Goal: Task Accomplishment & Management: Manage account settings

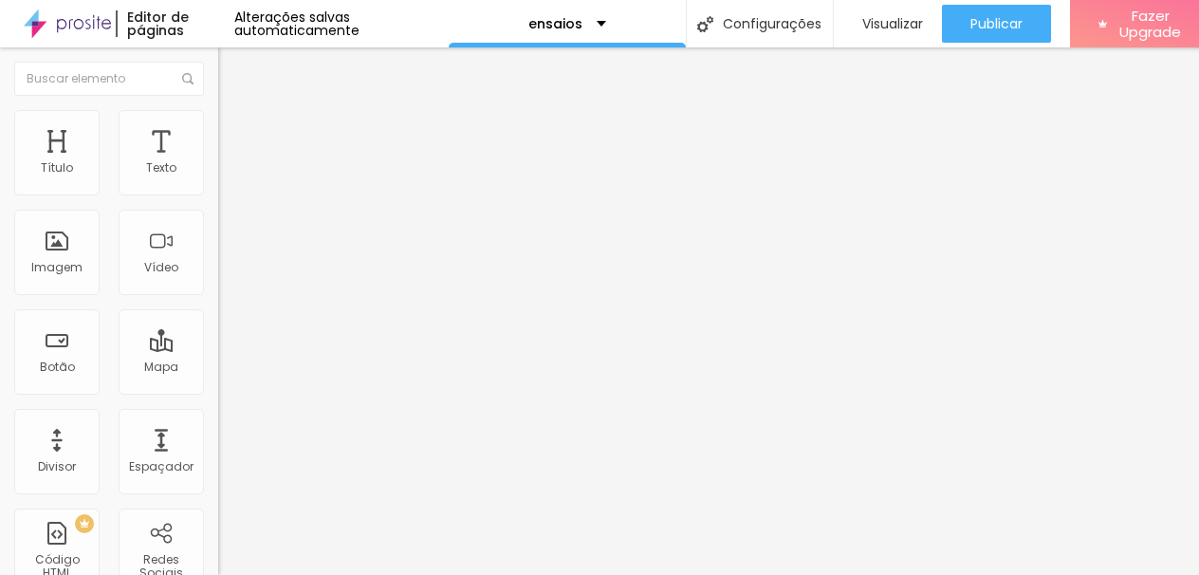
scroll to position [0, 15]
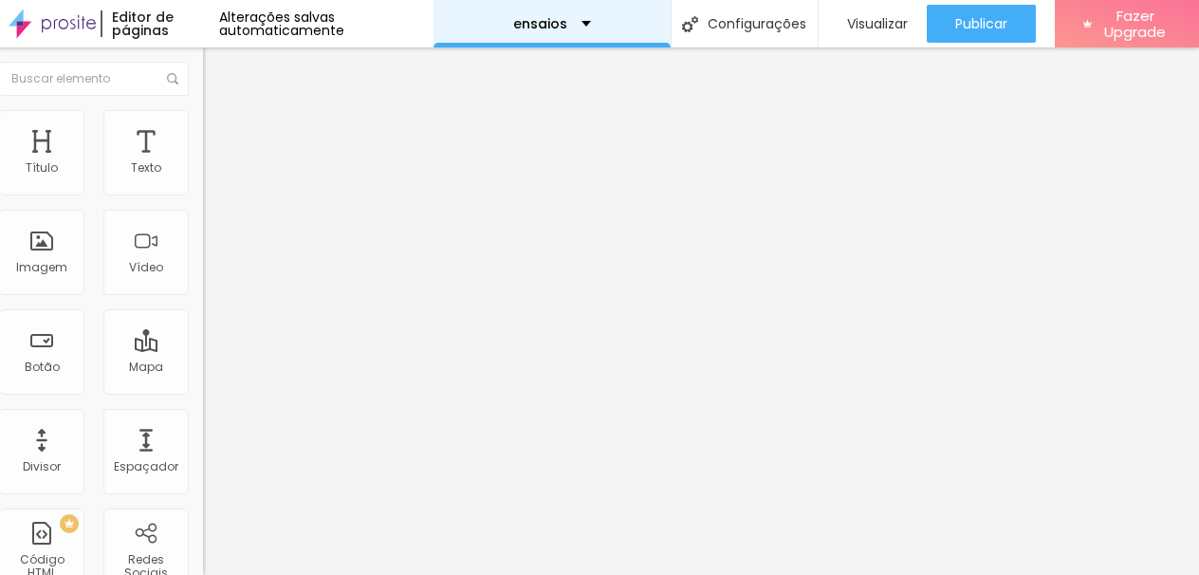
click at [579, 24] on div "ensaios" at bounding box center [552, 23] width 78 height 13
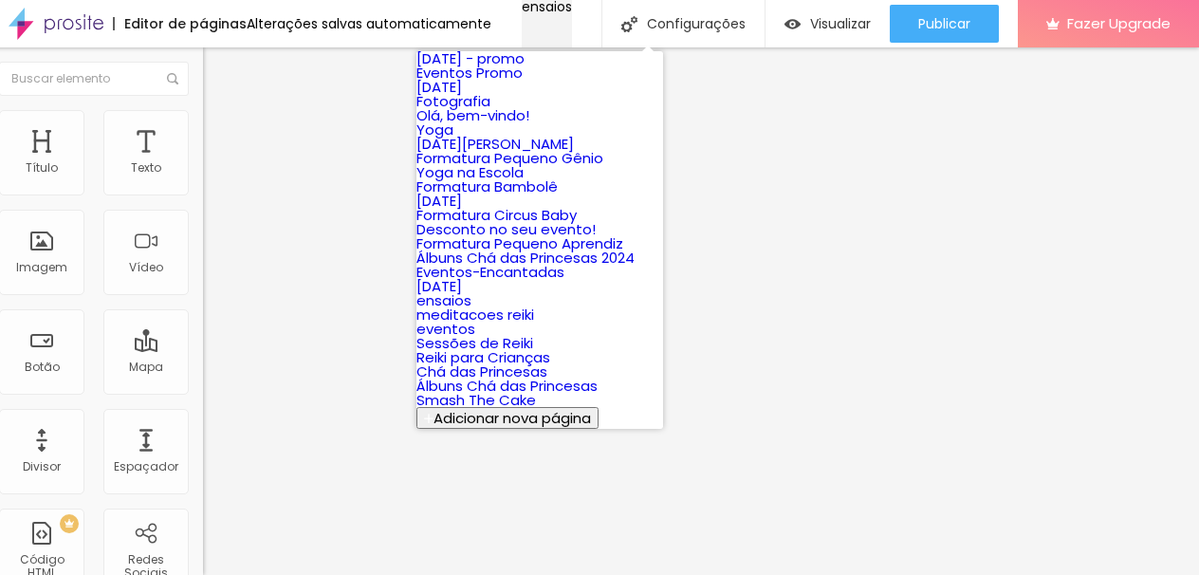
click at [572, 13] on div "ensaios" at bounding box center [547, 6] width 50 height 13
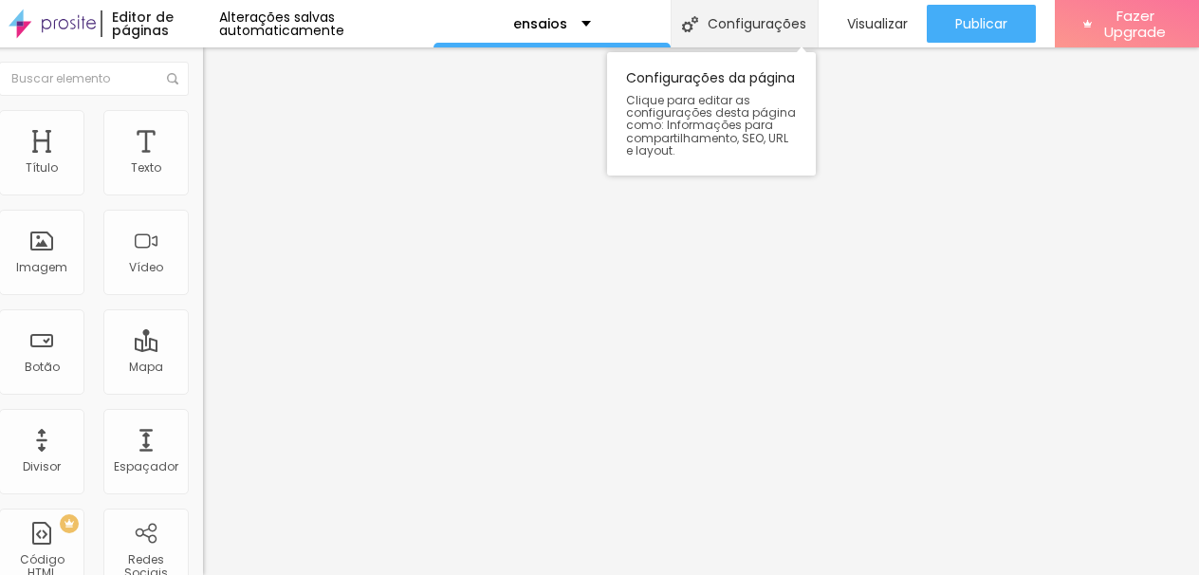
click at [782, 28] on div "Configurações" at bounding box center [744, 23] width 147 height 47
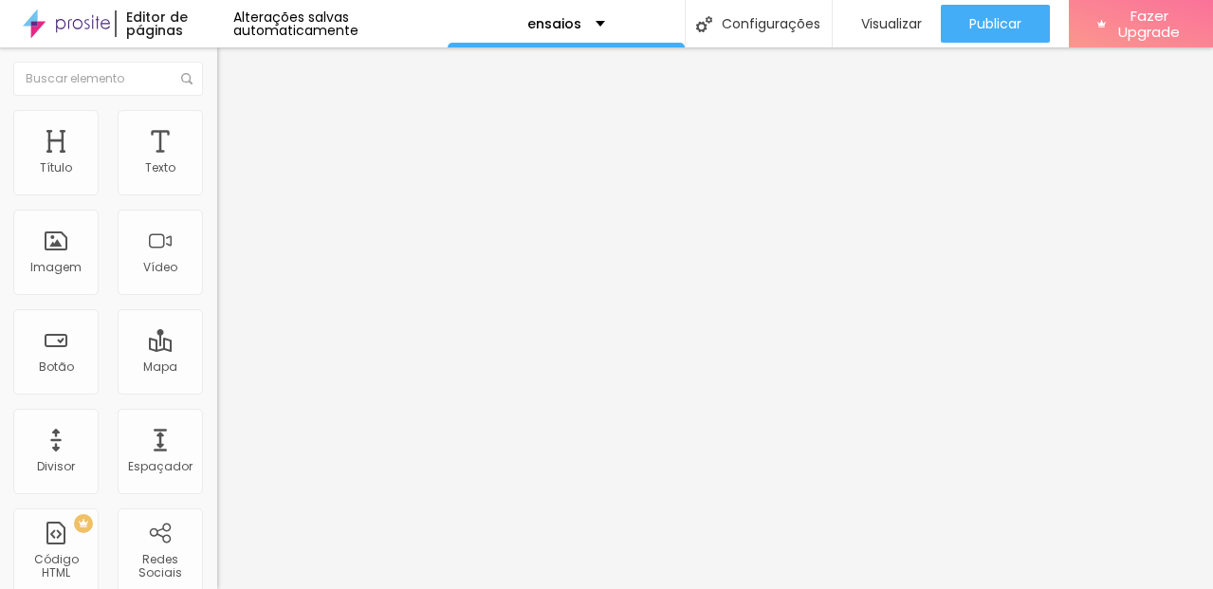
drag, startPoint x: 437, startPoint y: 275, endPoint x: 601, endPoint y: 277, distance: 163.2
type input "/lifestyle-externo"
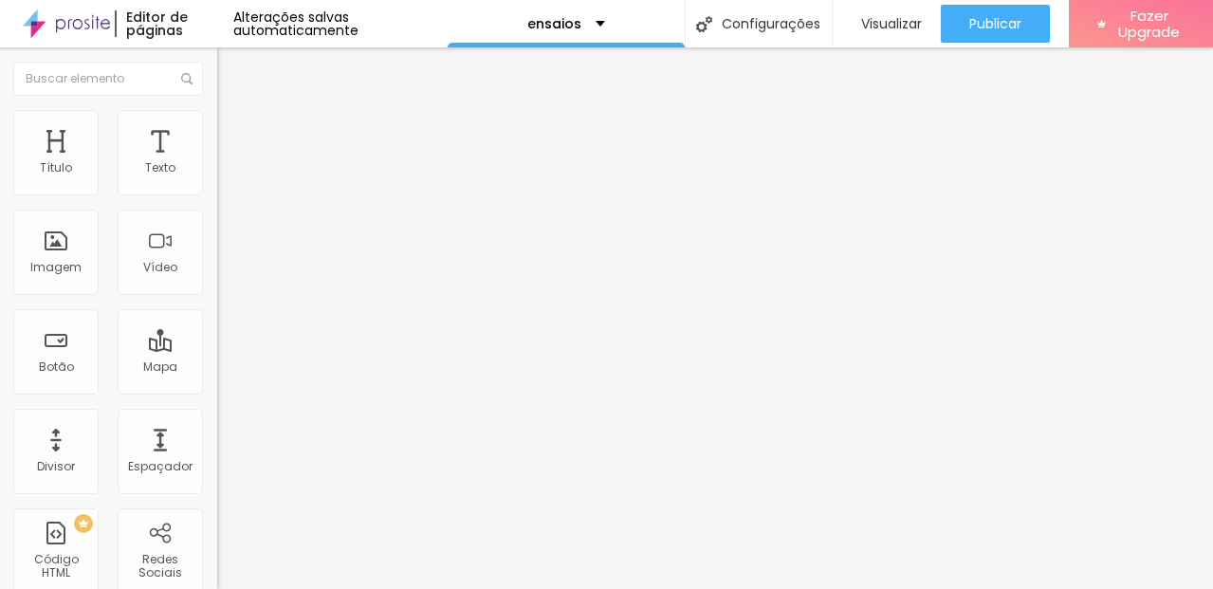
type input "Lifestyle e Externo"
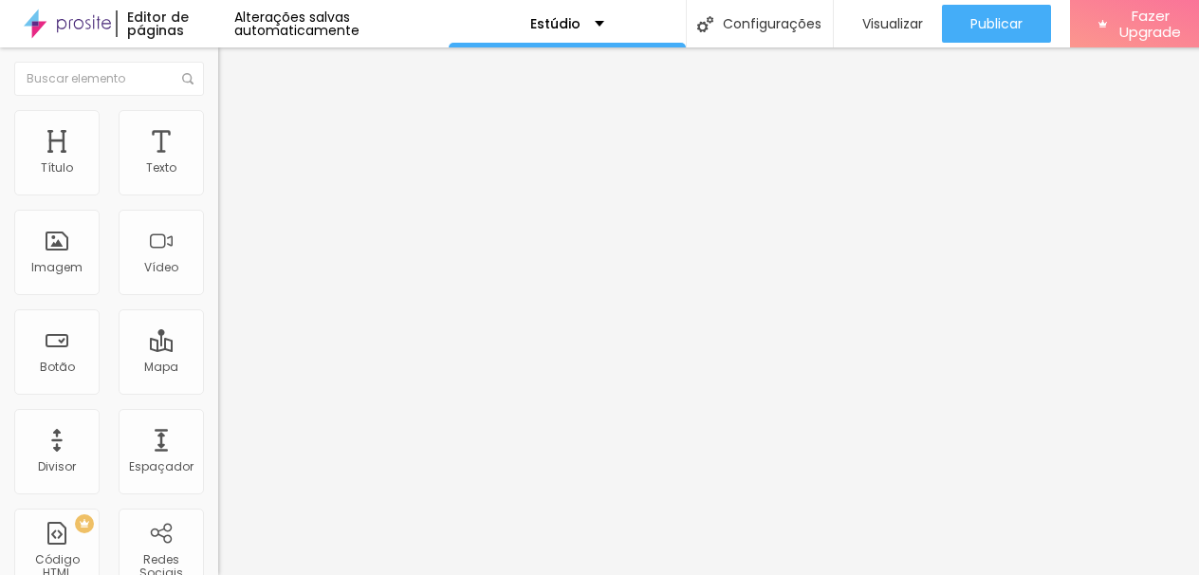
click at [218, 178] on input "ENSAIO INDIVIDUAL" at bounding box center [332, 168] width 228 height 19
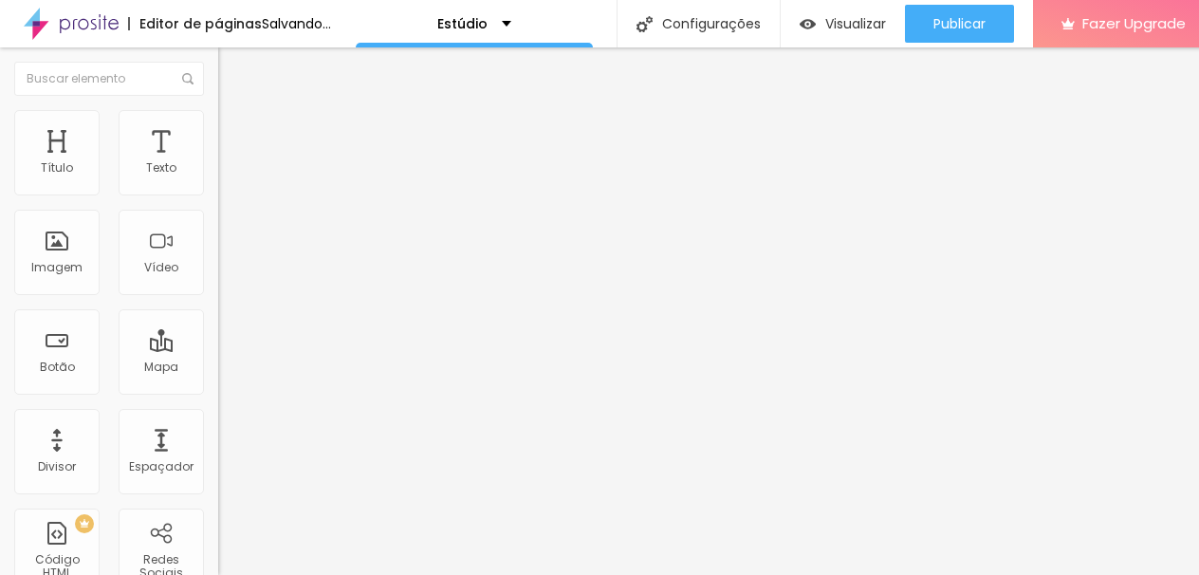
type input "ENSAIO INDIVIDUAL - PACOTE 1"
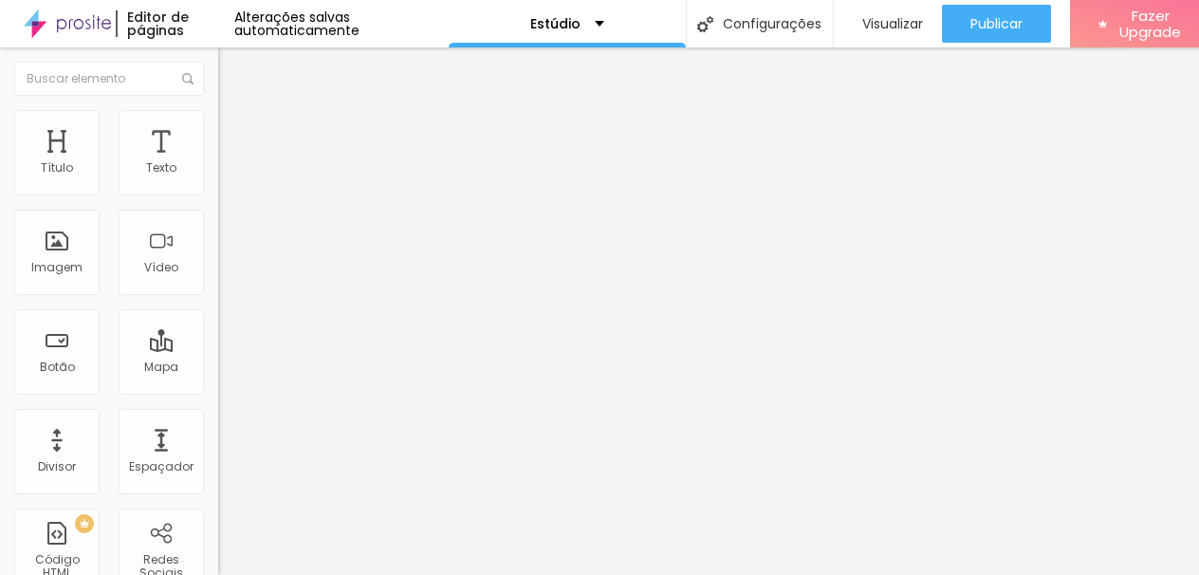
drag, startPoint x: 187, startPoint y: 206, endPoint x: 200, endPoint y: 206, distance: 13.3
click at [218, 178] on input "ENSAIO INDIVIDUAL - PACOTE 1" at bounding box center [332, 168] width 228 height 19
drag, startPoint x: 184, startPoint y: 209, endPoint x: 198, endPoint y: 208, distance: 14.3
click at [218, 178] on input "ENSAIO INDIVIDUAL - PACOTE 1" at bounding box center [332, 168] width 228 height 19
type input "ENSAIO INDIVIDUAL - PACOTE 2"
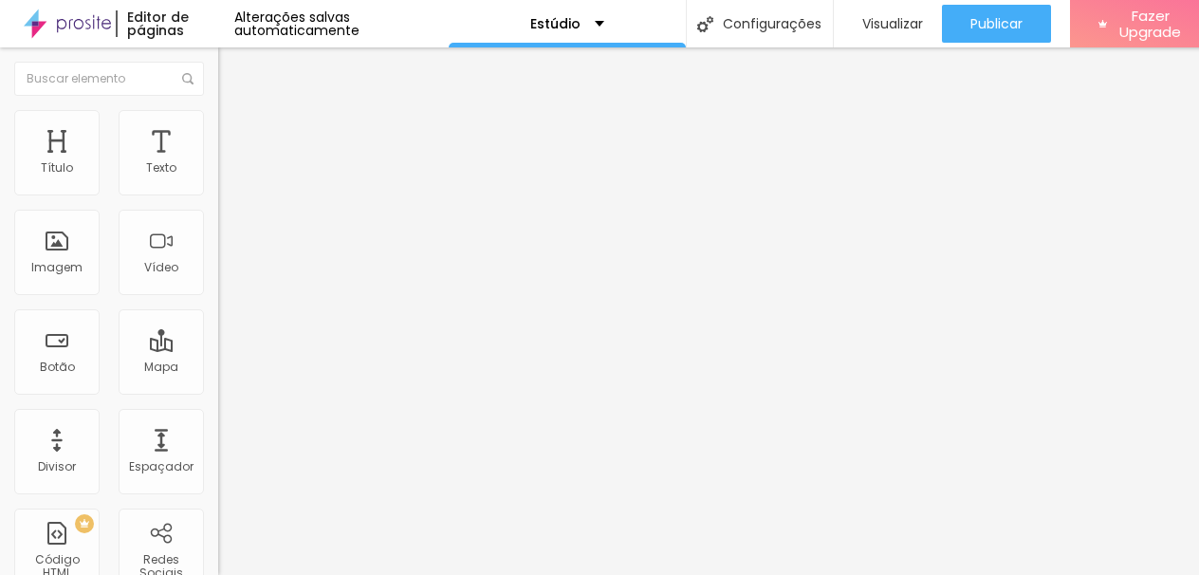
click at [218, 178] on input "ENSAIO INDIVIDUAL - PACOTE 2" at bounding box center [332, 168] width 228 height 19
type input "a"
type input "ACOMPANHAMENTO DO BEBÊ"
click at [218, 112] on img at bounding box center [226, 118] width 17 height 17
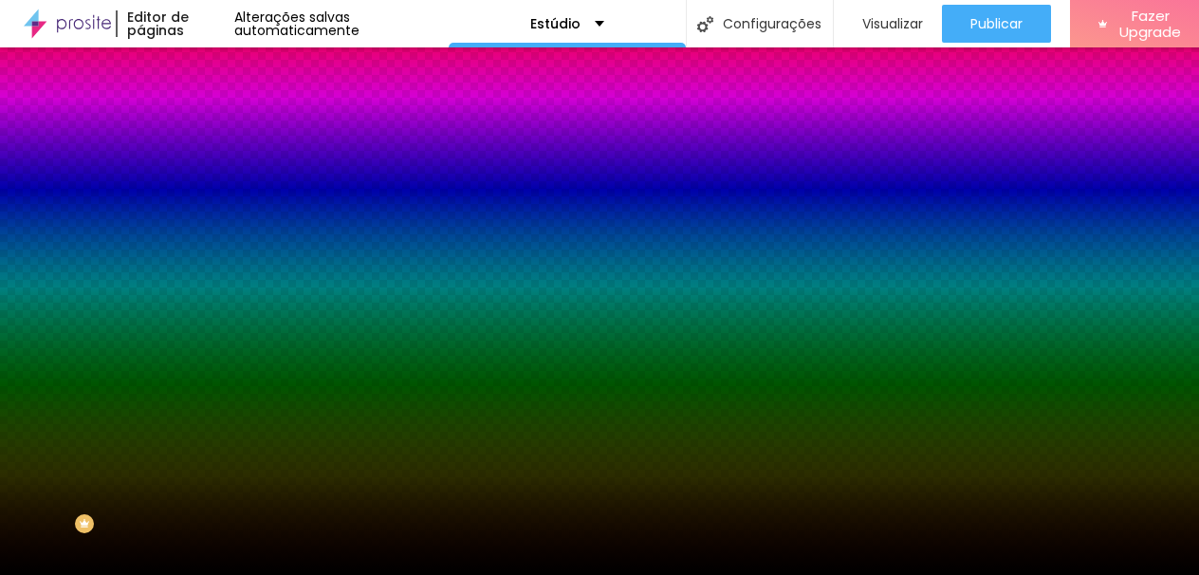
click at [218, 110] on li "Conteúdo" at bounding box center [327, 100] width 218 height 19
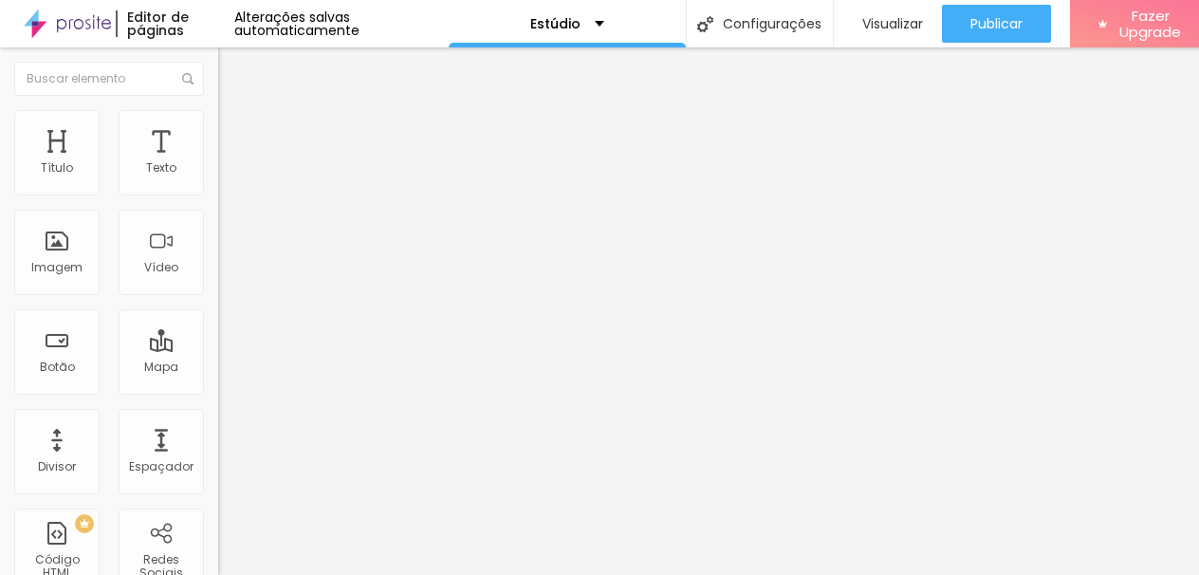
click at [218, 110] on li "Conteúdo" at bounding box center [327, 100] width 218 height 19
click at [235, 130] on span "Estilo" at bounding box center [249, 123] width 29 height 16
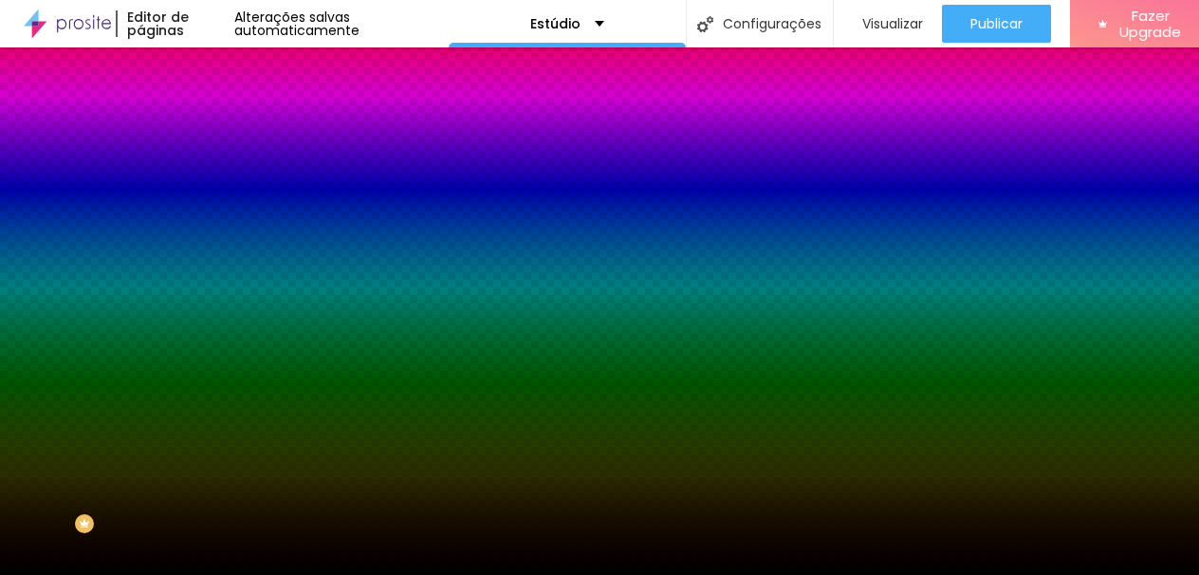
click at [218, 173] on div "Trocar imagem" at bounding box center [327, 165] width 218 height 13
click at [218, 175] on span "Trocar imagem" at bounding box center [269, 166] width 103 height 16
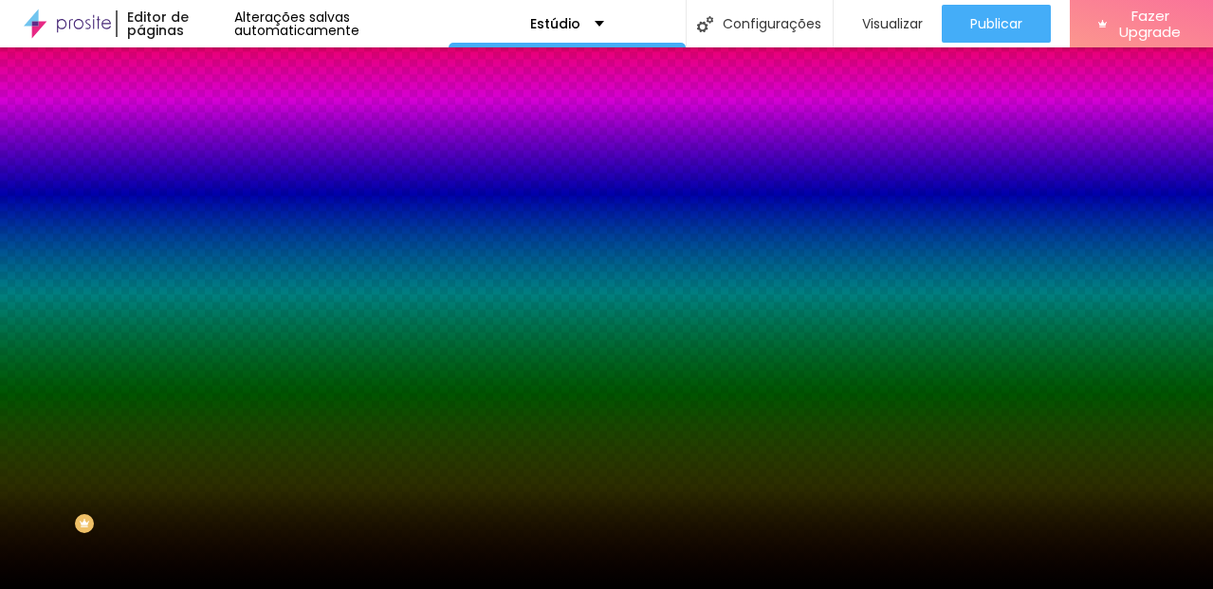
scroll to position [9091, 0]
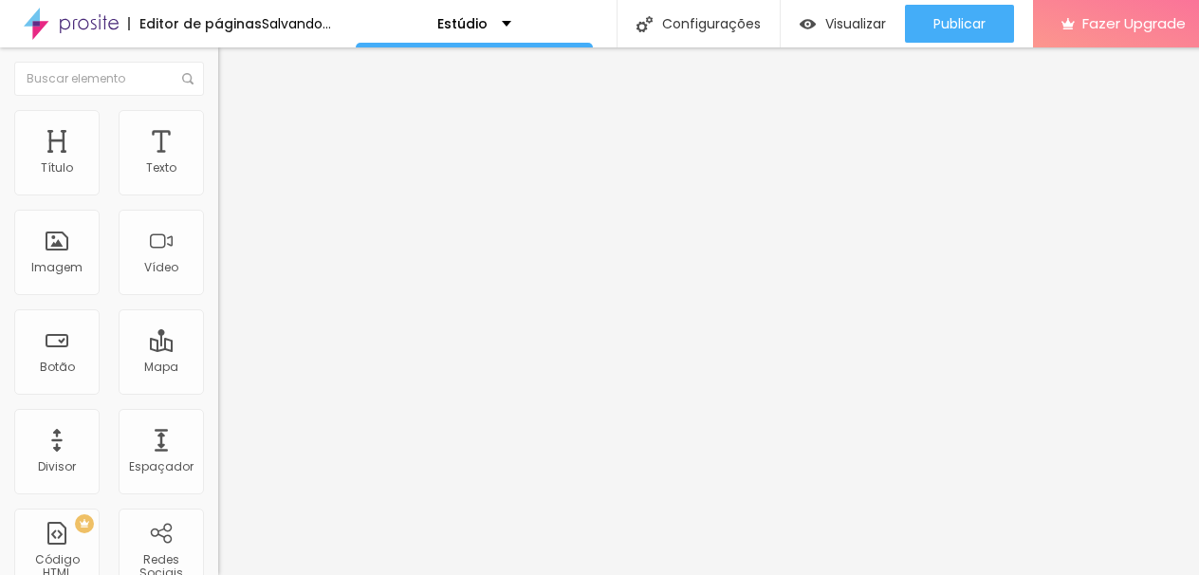
click at [218, 163] on span "Trocar imagem" at bounding box center [269, 155] width 103 height 16
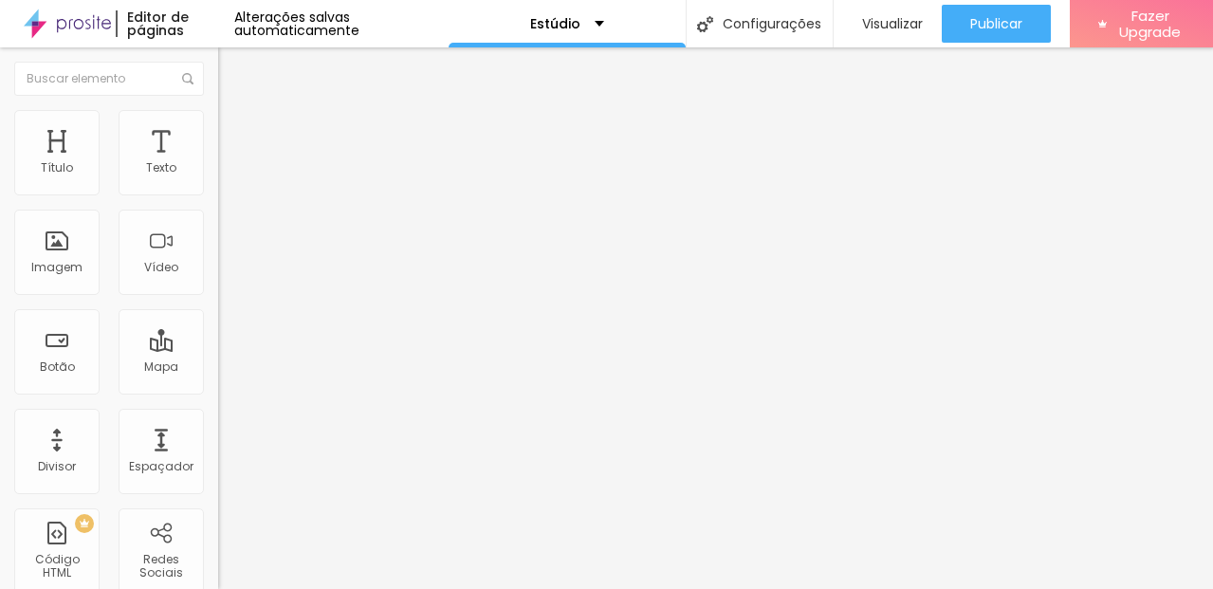
scroll to position [13212, 0]
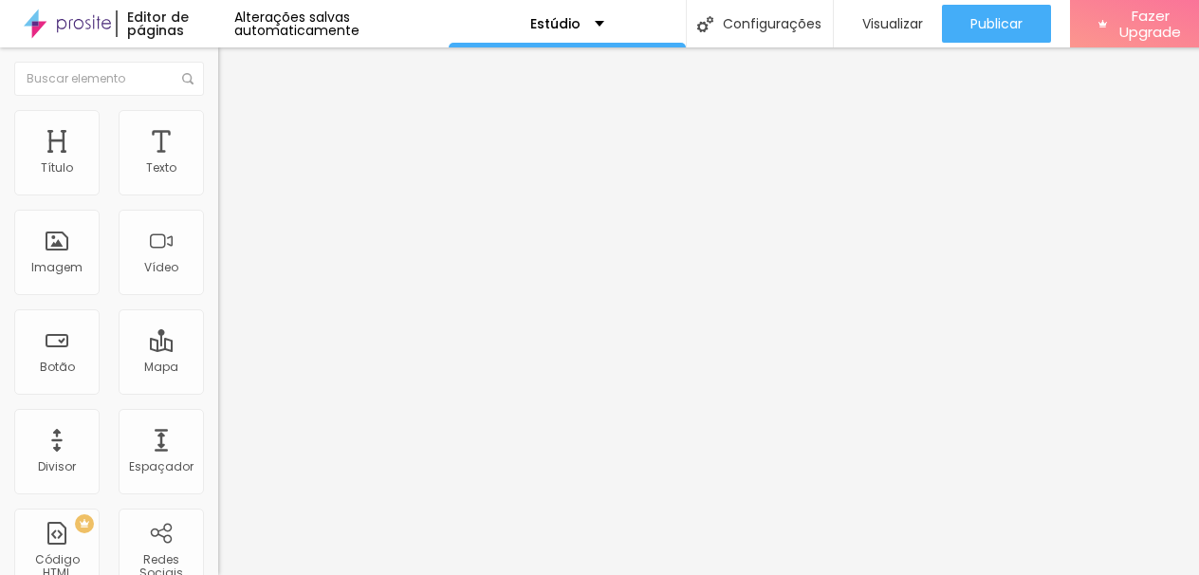
click at [218, 163] on span "Trocar imagem" at bounding box center [269, 155] width 103 height 16
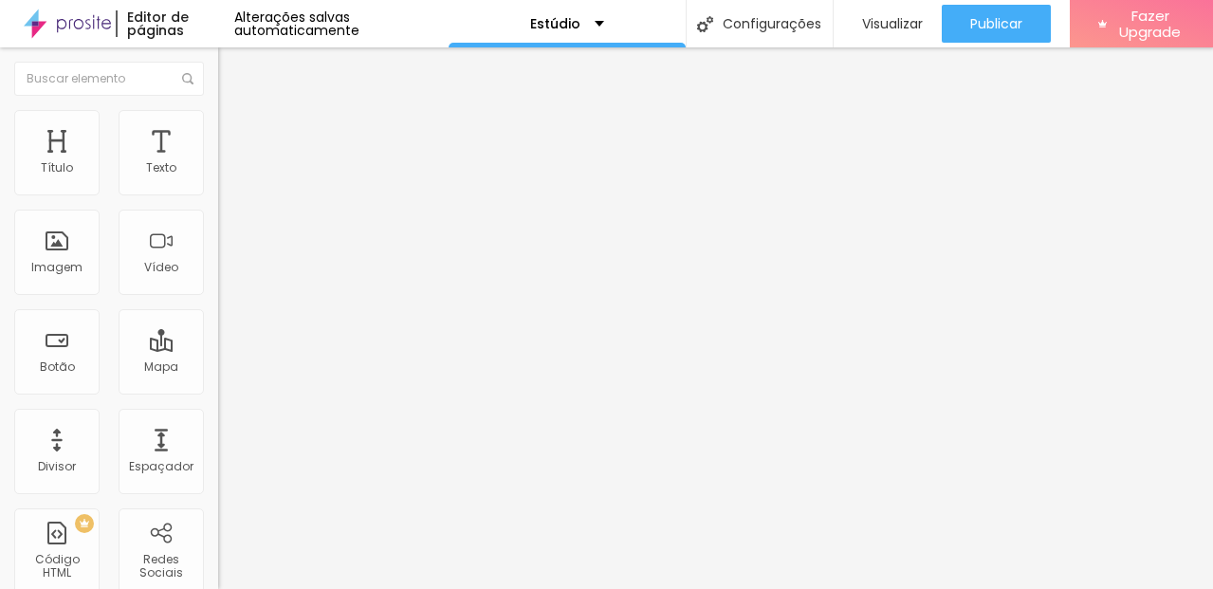
scroll to position [19038, 0]
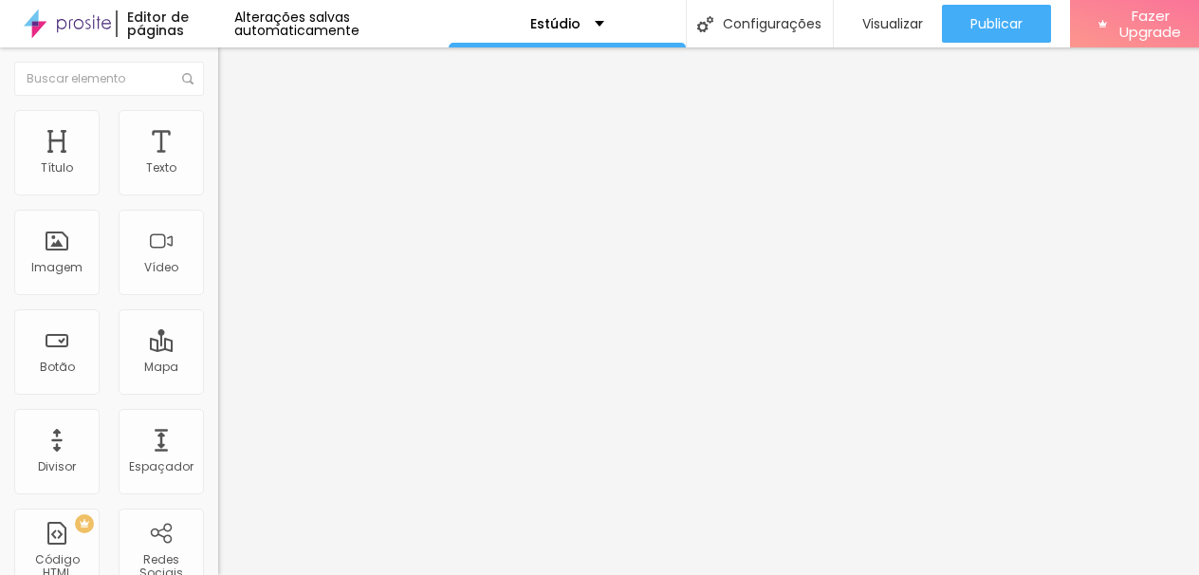
click at [218, 163] on span "Trocar imagem" at bounding box center [269, 155] width 103 height 16
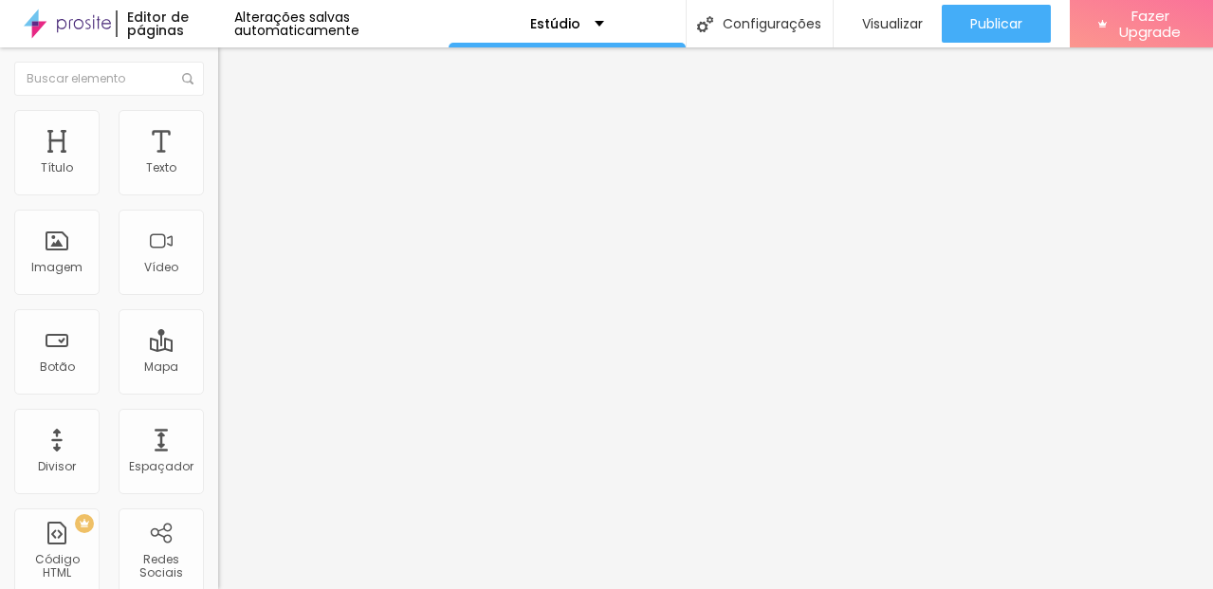
scroll to position [20812, 0]
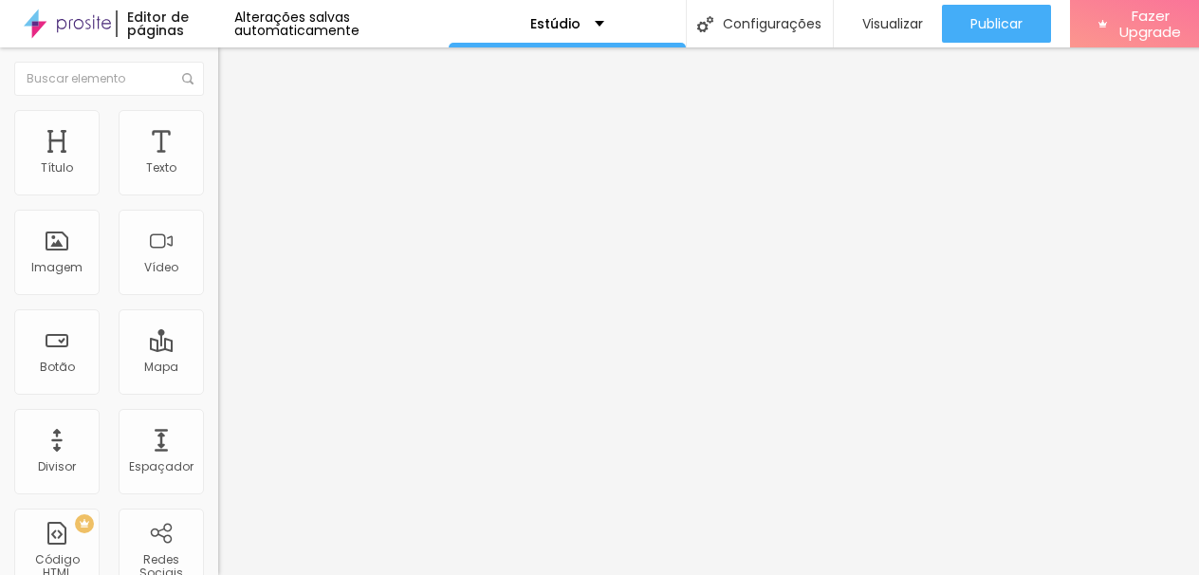
click at [218, 163] on span "Trocar imagem" at bounding box center [269, 155] width 103 height 16
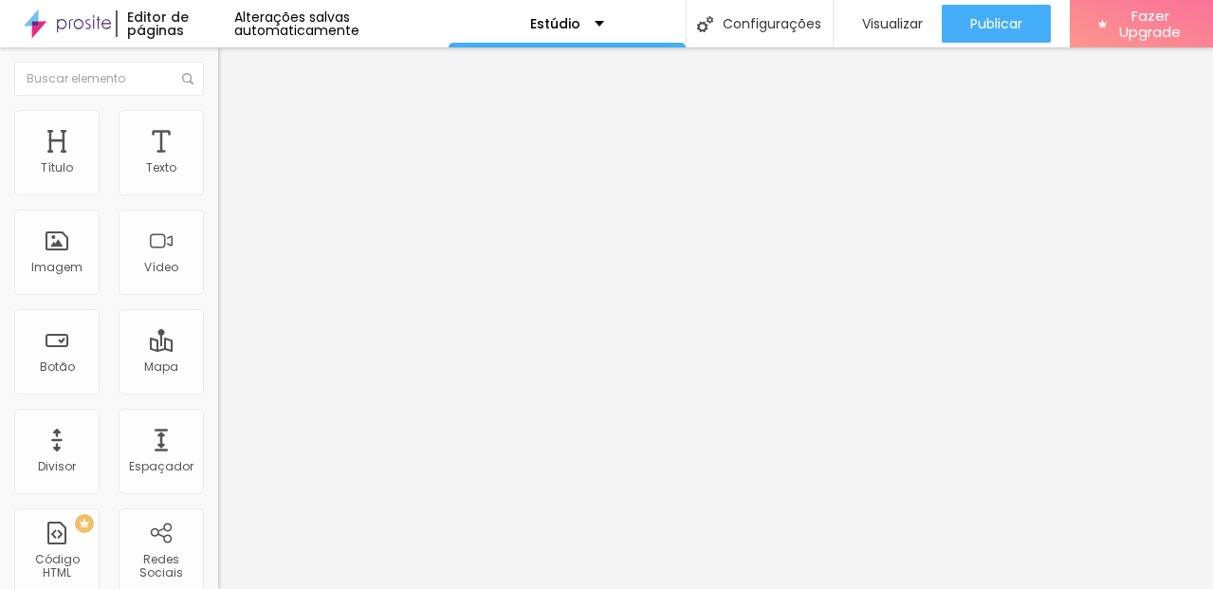
scroll to position [20750, 0]
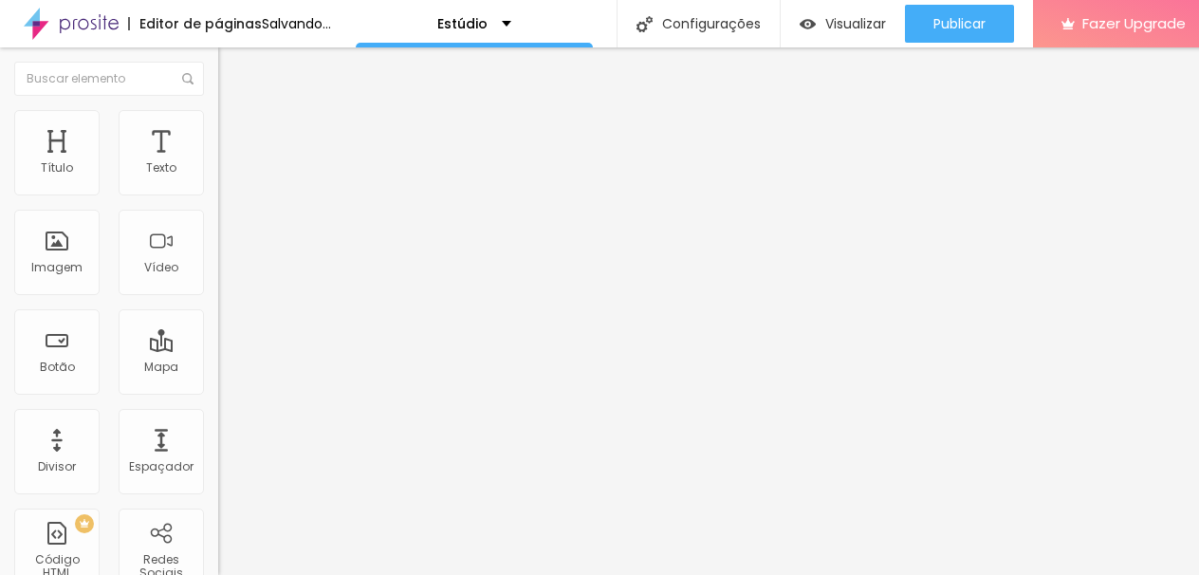
click at [218, 163] on span "Trocar imagem" at bounding box center [269, 155] width 103 height 16
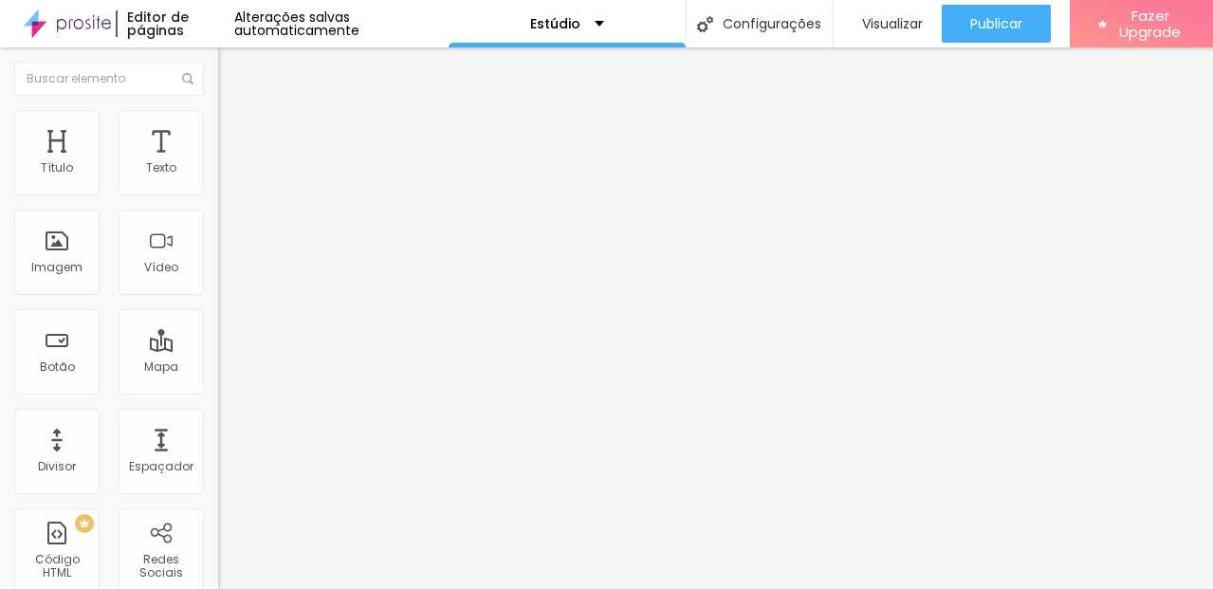
scroll to position [21062, 0]
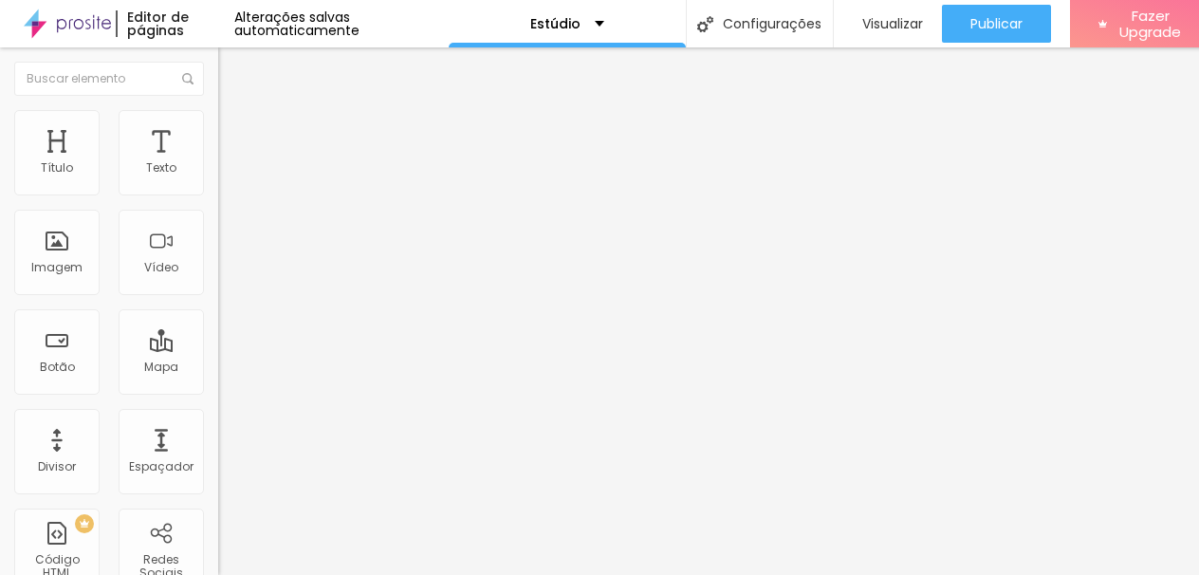
click at [218, 163] on span "Trocar imagem" at bounding box center [269, 155] width 103 height 16
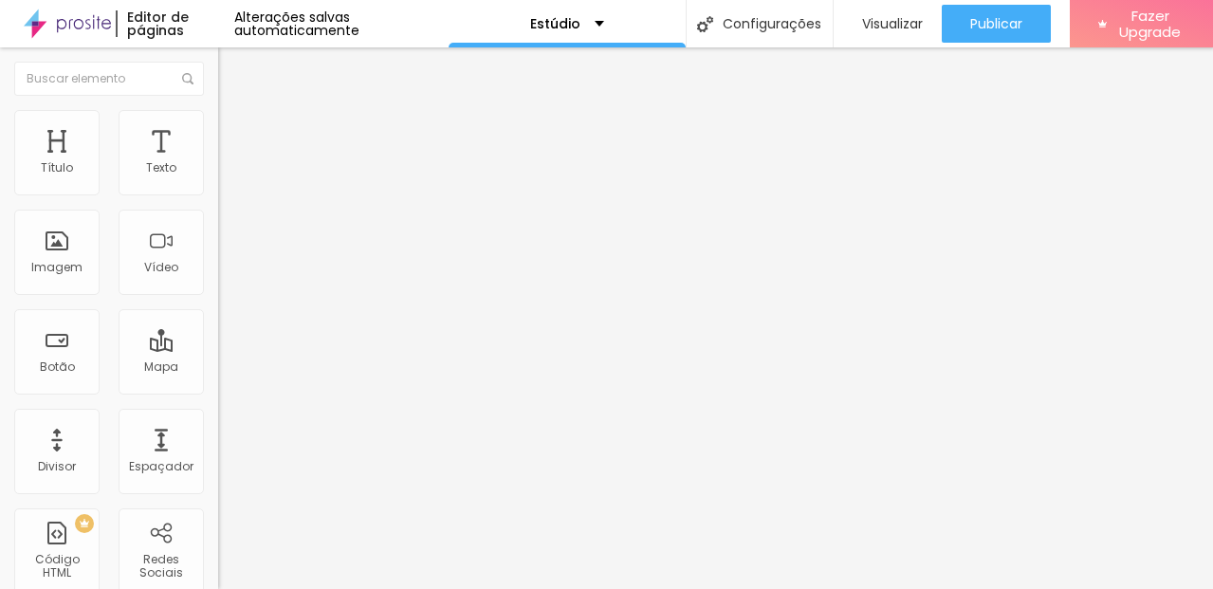
scroll to position [21038, 0]
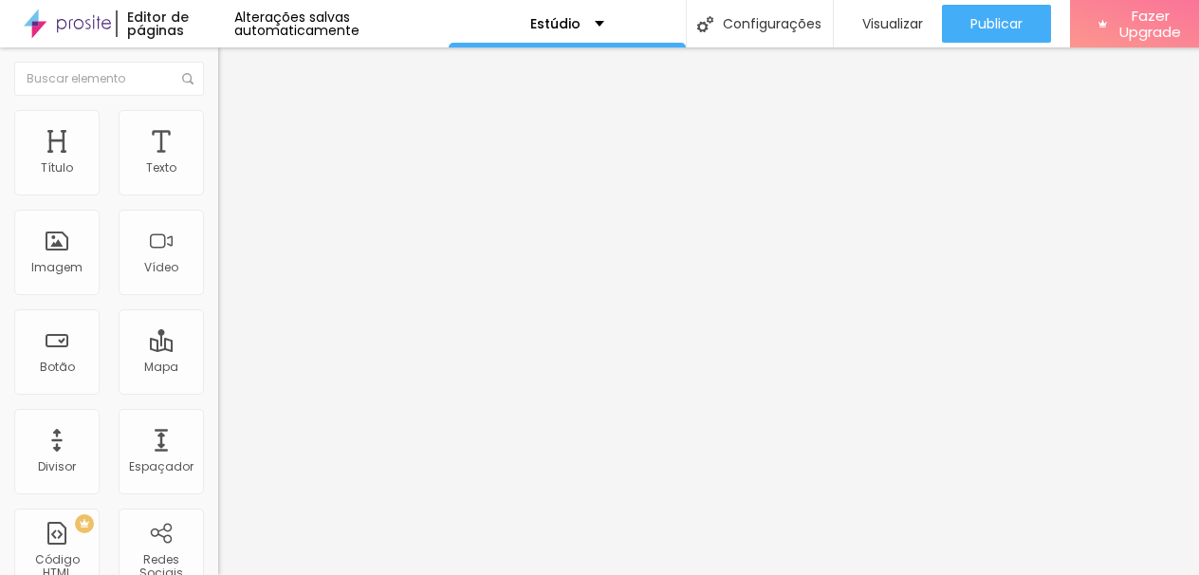
click at [218, 163] on span "Trocar imagem" at bounding box center [269, 155] width 103 height 16
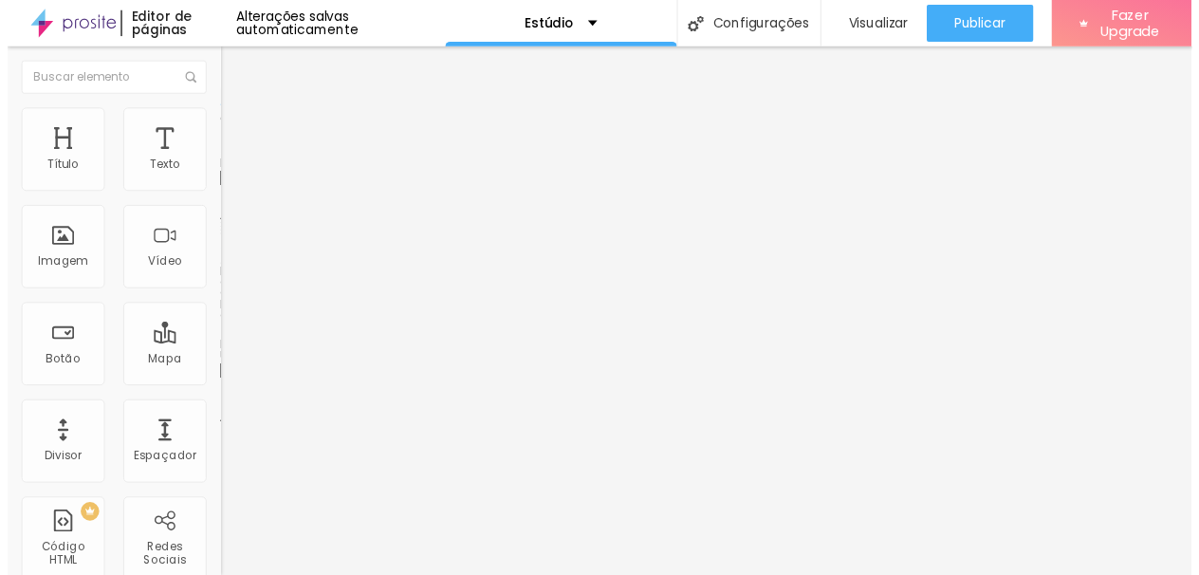
scroll to position [32283, 0]
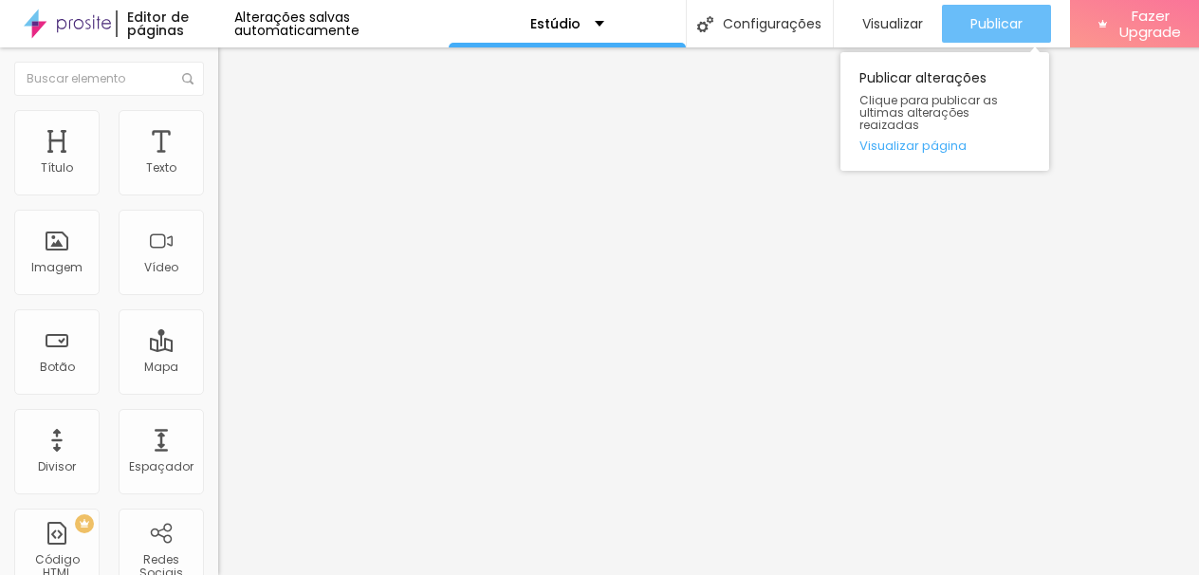
click at [1018, 28] on button "Publicar" at bounding box center [996, 24] width 109 height 38
click at [980, 25] on span "Publicar" at bounding box center [996, 23] width 52 height 15
click at [958, 20] on button "Publicar" at bounding box center [996, 24] width 109 height 38
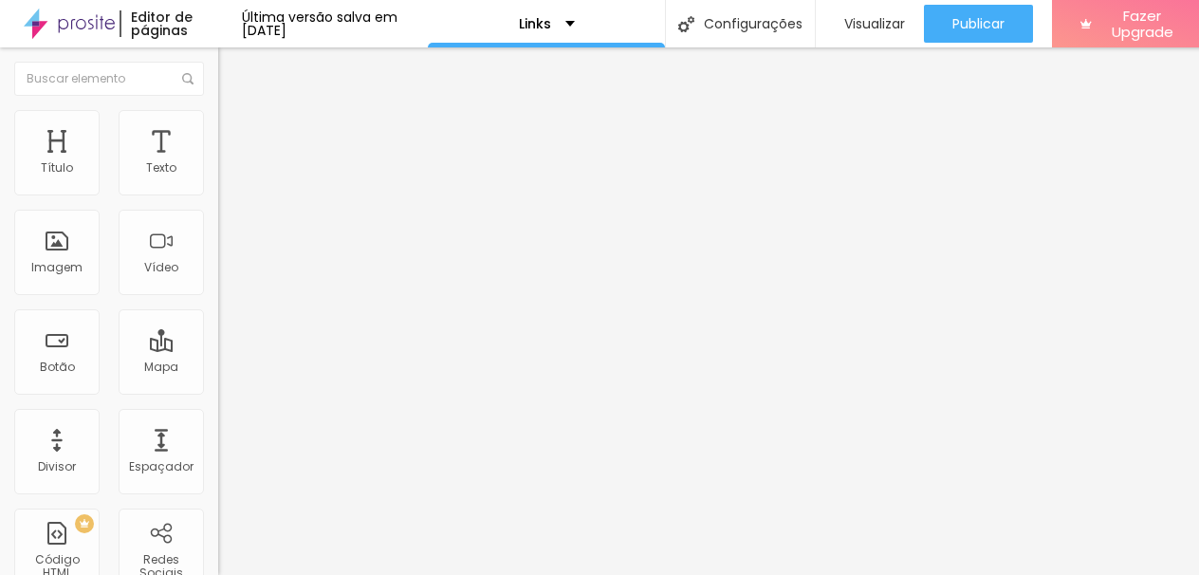
scroll to position [0, 79]
click at [218, 391] on input "[URL][DOMAIN_NAME]" at bounding box center [332, 381] width 228 height 19
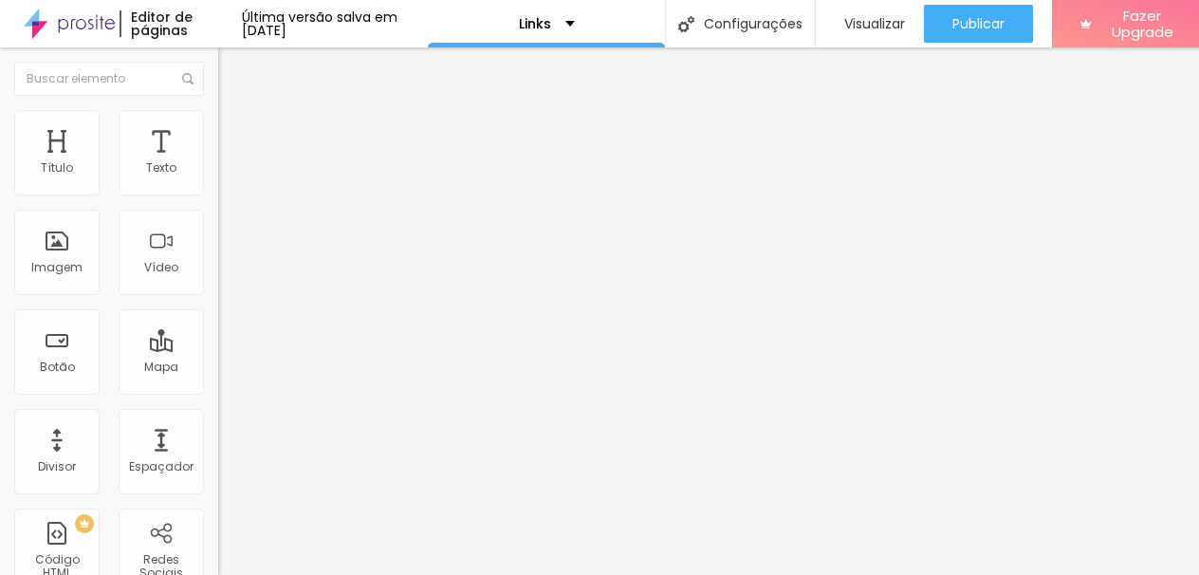
click at [218, 391] on input "[URL][DOMAIN_NAME]" at bounding box center [332, 381] width 228 height 19
type input "V"
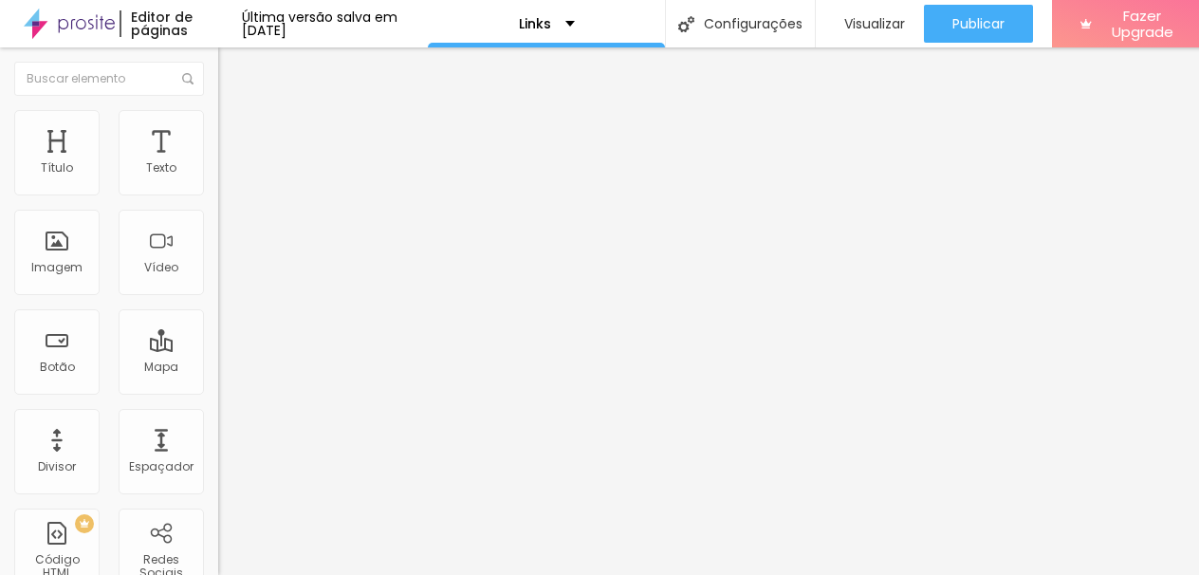
type input "v"
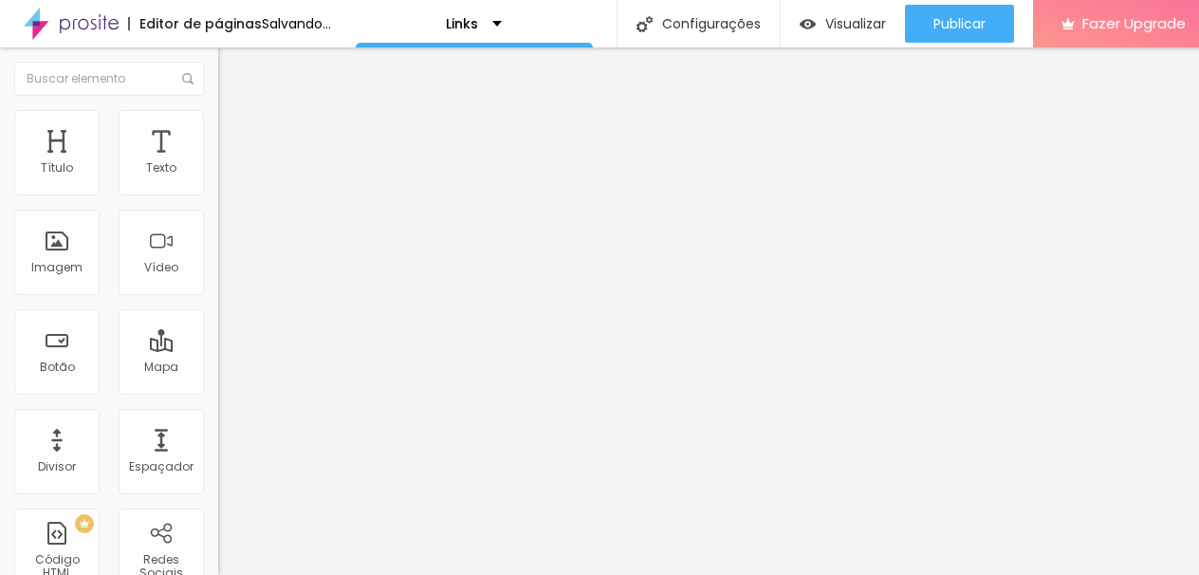
type input "E"
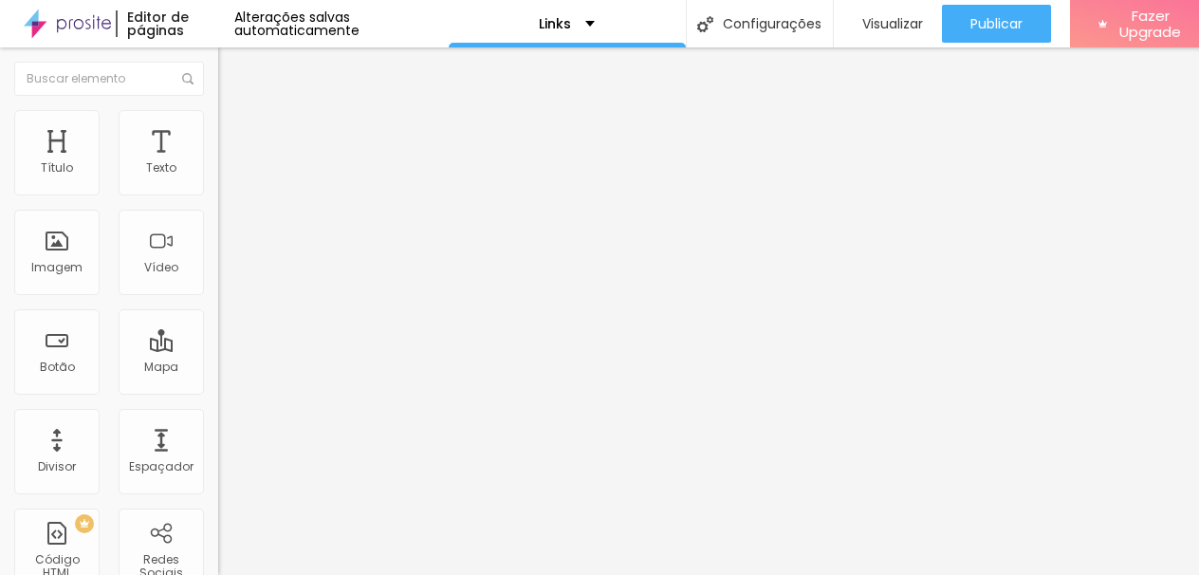
type input "v"
type input "V"
type input "Cobert"
click at [218, 178] on input "fotografia: ensaios e eventos 📸" at bounding box center [332, 168] width 228 height 19
type input "Cobertura de eventos"
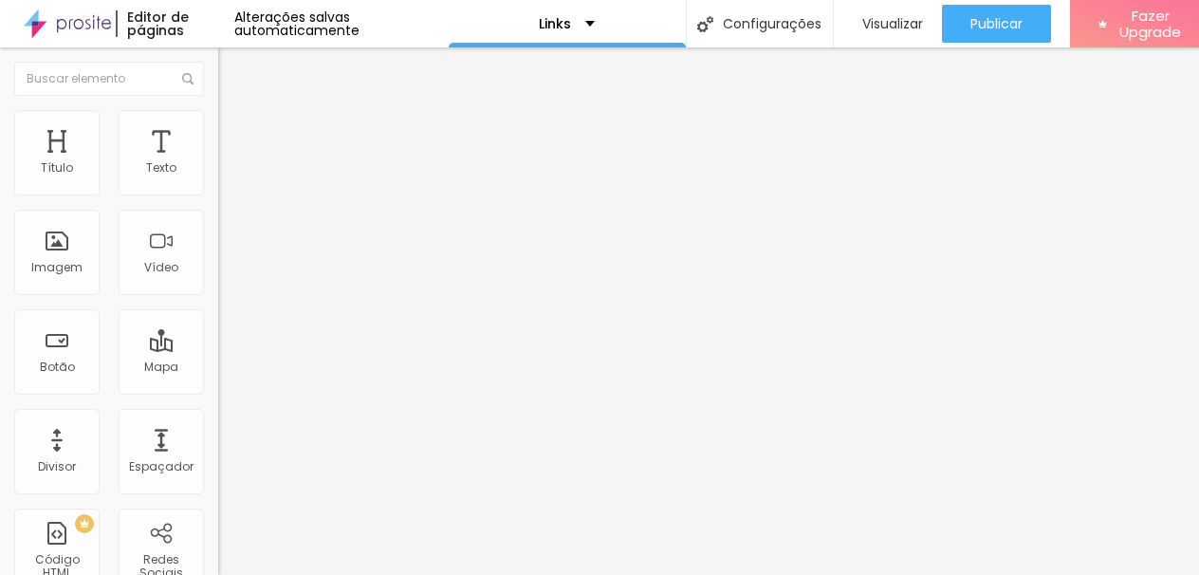
click at [218, 391] on input "Cobert" at bounding box center [332, 381] width 228 height 19
type input "[DOMAIN_NAME][URL]"
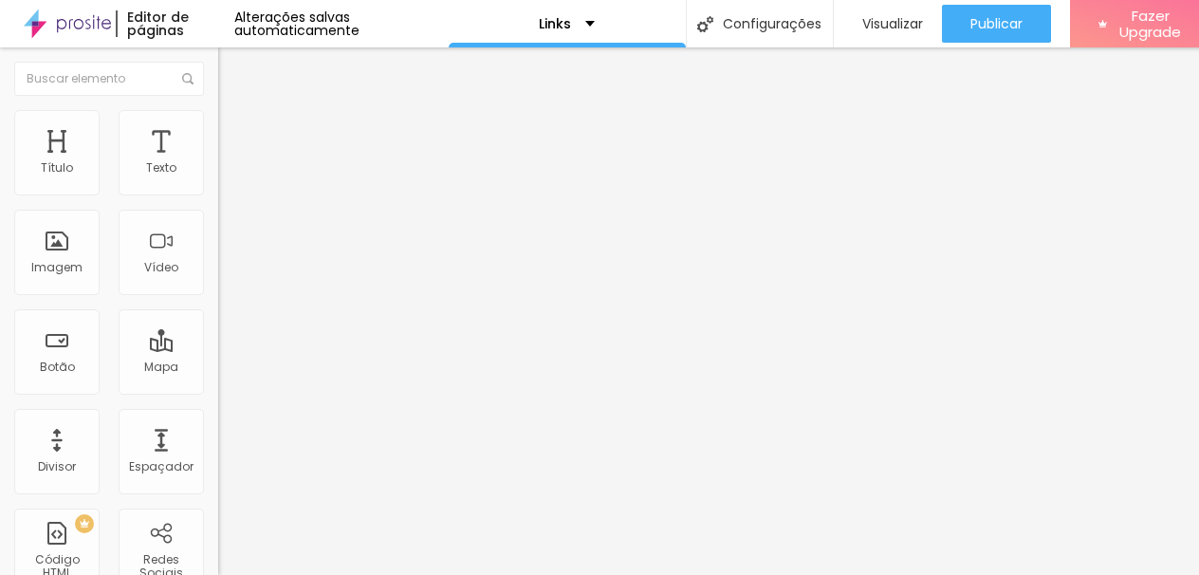
click at [218, 178] on input "Cobertura de eventos" at bounding box center [332, 168] width 228 height 19
click at [218, 178] on input "ensaio lifestyle e externo" at bounding box center [332, 168] width 228 height 19
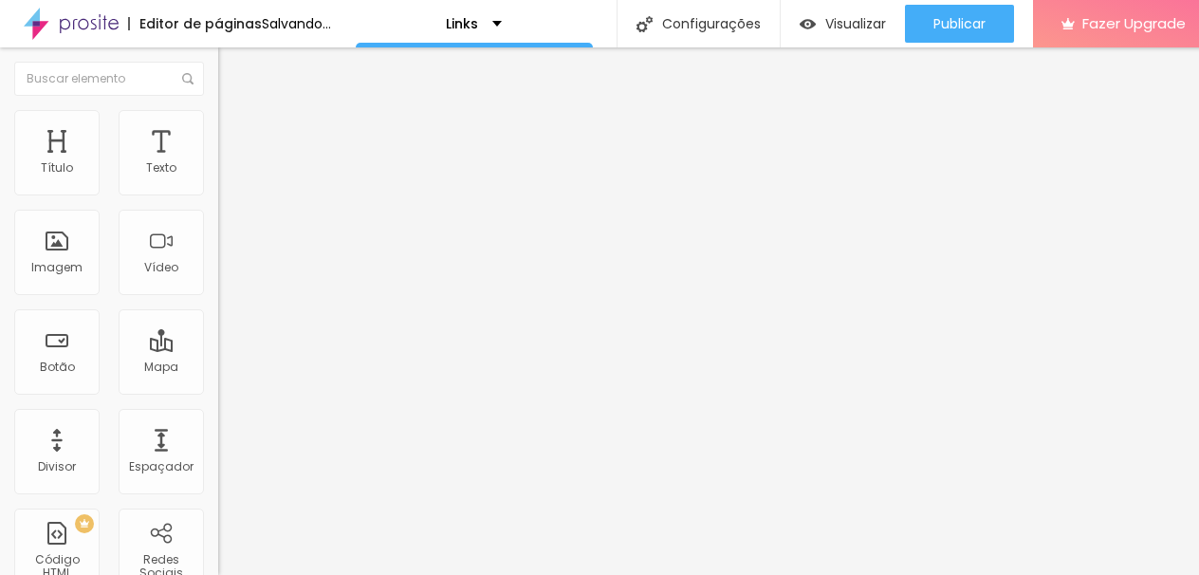
click at [218, 178] on input "ensaio lifestyle e externo" at bounding box center [332, 168] width 228 height 19
type input "ensaio em estúdio"
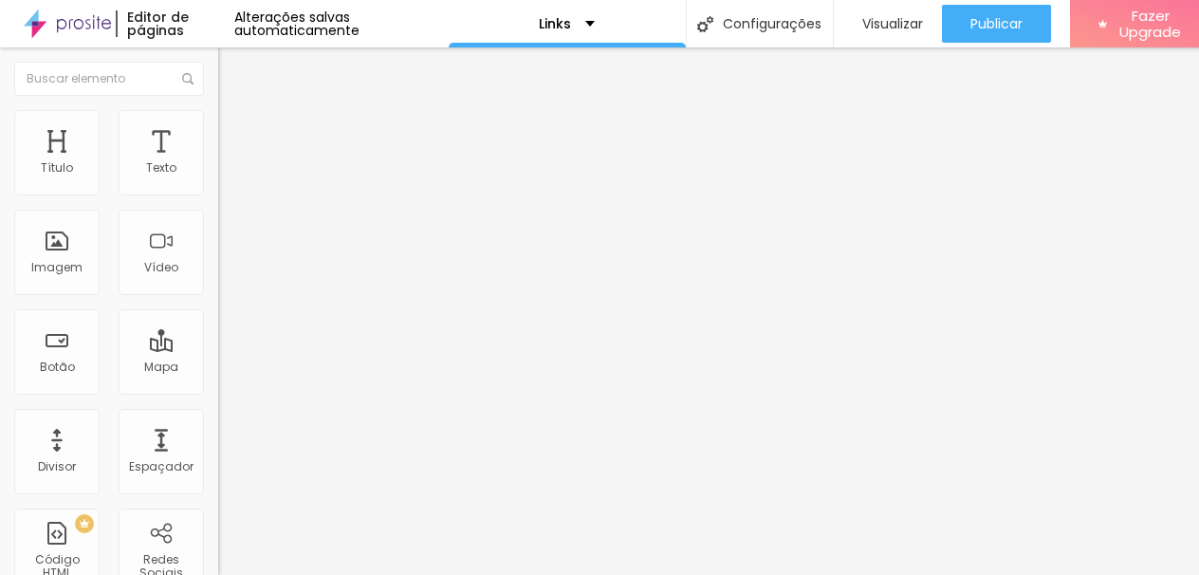
scroll to position [0, 0]
type input "[DOMAIN_NAME][URL]"
click at [218, 391] on input "[DOMAIN_NAME][URL]" at bounding box center [332, 381] width 228 height 19
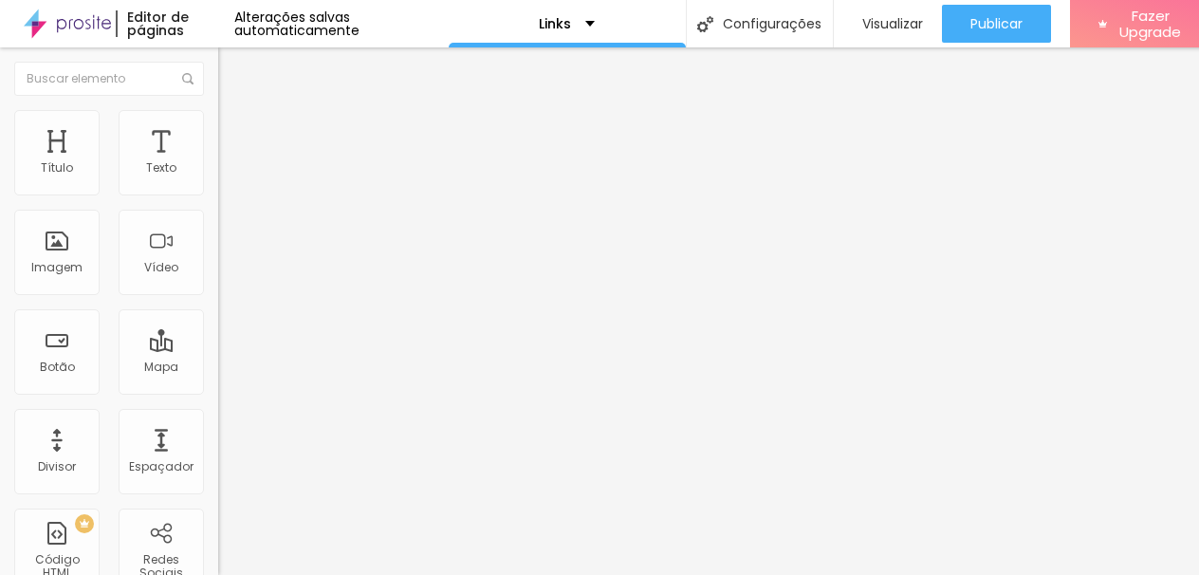
click at [218, 391] on input "[DOMAIN_NAME][URL]" at bounding box center [332, 381] width 228 height 19
paste input "lifestyle-externo"
type input "[DOMAIN_NAME][URL]"
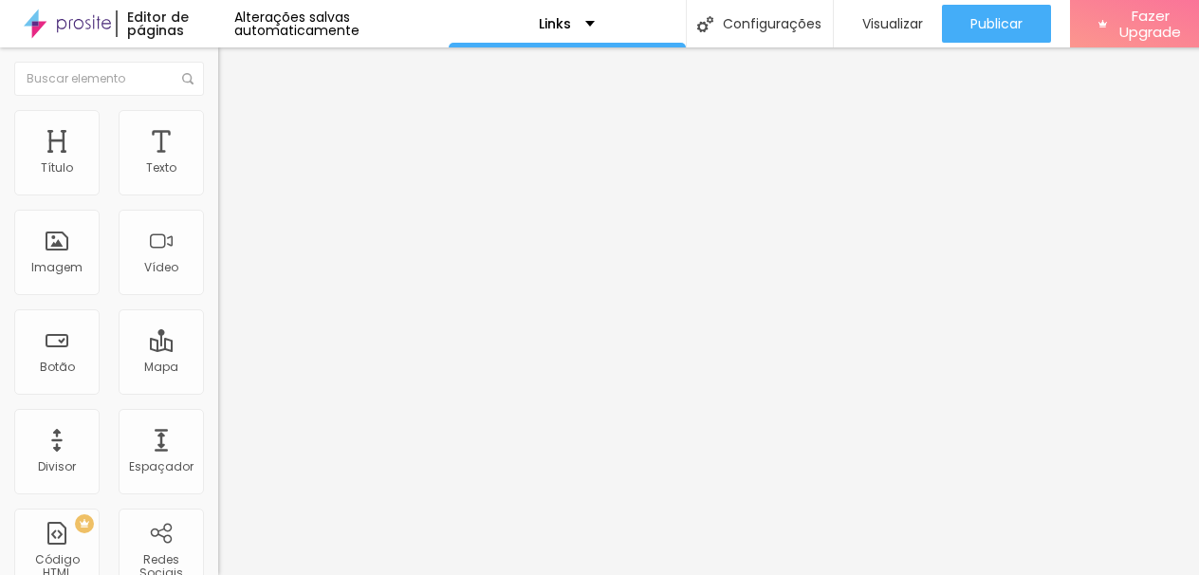
click at [228, 175] on icon "button" at bounding box center [232, 171] width 8 height 8
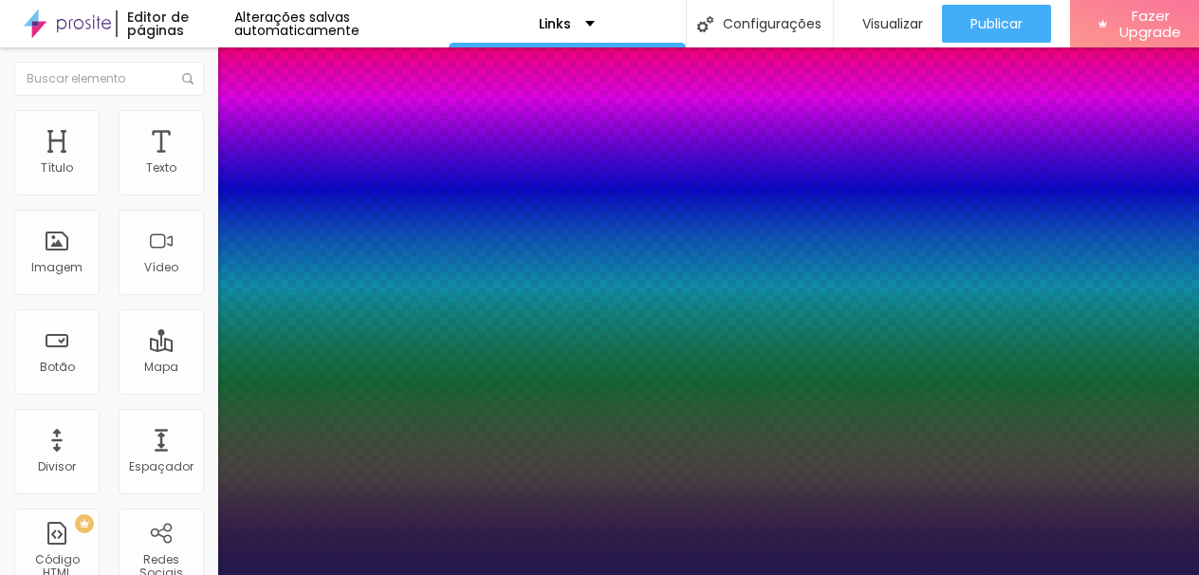
type input "1"
type input "1.2"
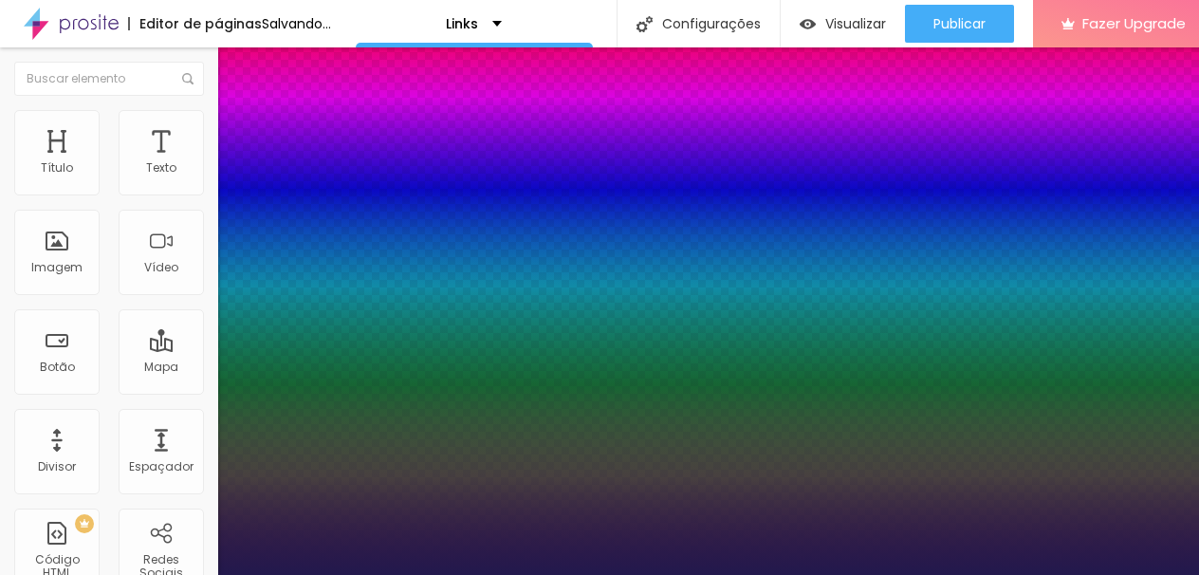
type input "1"
type input "1.3"
drag, startPoint x: 298, startPoint y: 456, endPoint x: 317, endPoint y: 453, distance: 19.3
type input "1.3"
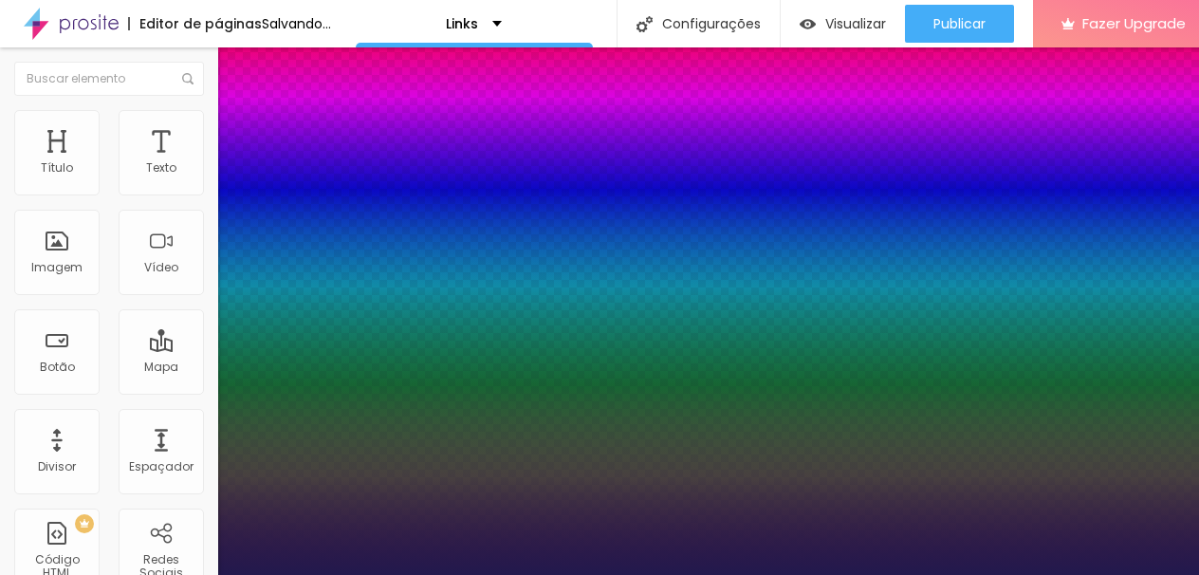
type input "1"
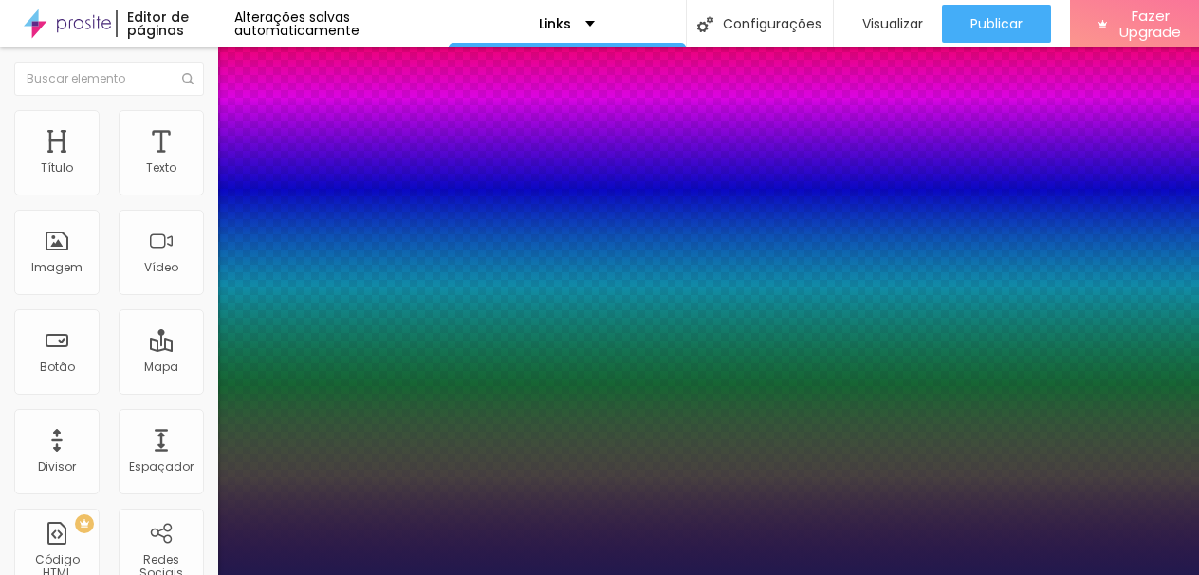
click at [851, 574] on div at bounding box center [599, 575] width 1199 height 0
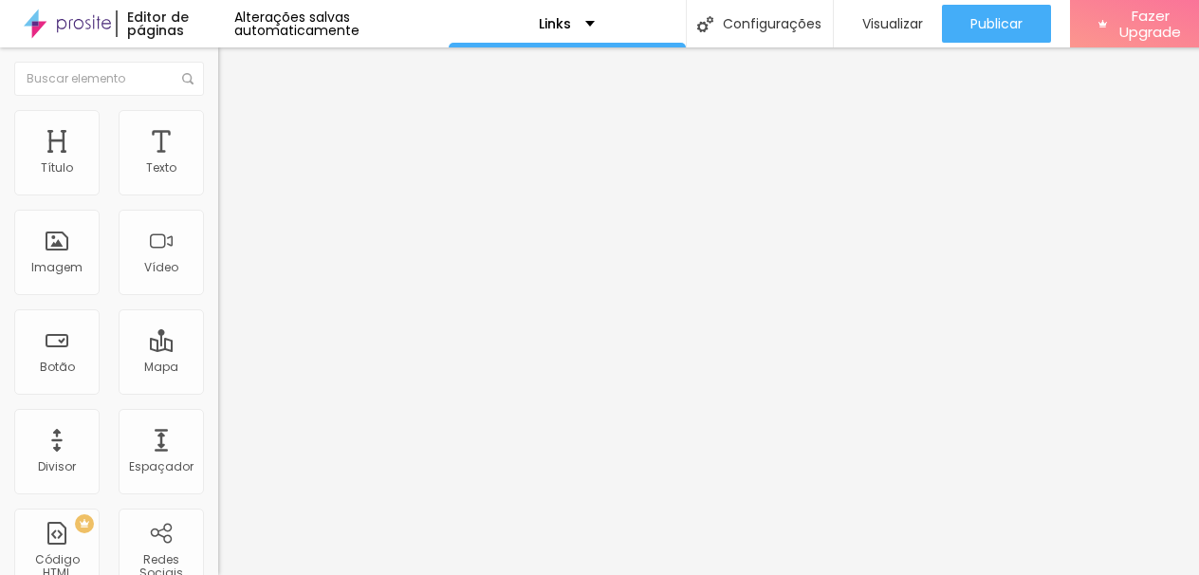
click at [218, 178] on input "ensaio em estúdio" at bounding box center [332, 168] width 228 height 19
click at [218, 178] on input "Fotos chá das princesas 👑" at bounding box center [332, 168] width 228 height 19
type input "Fotos chá das princesas 👑"
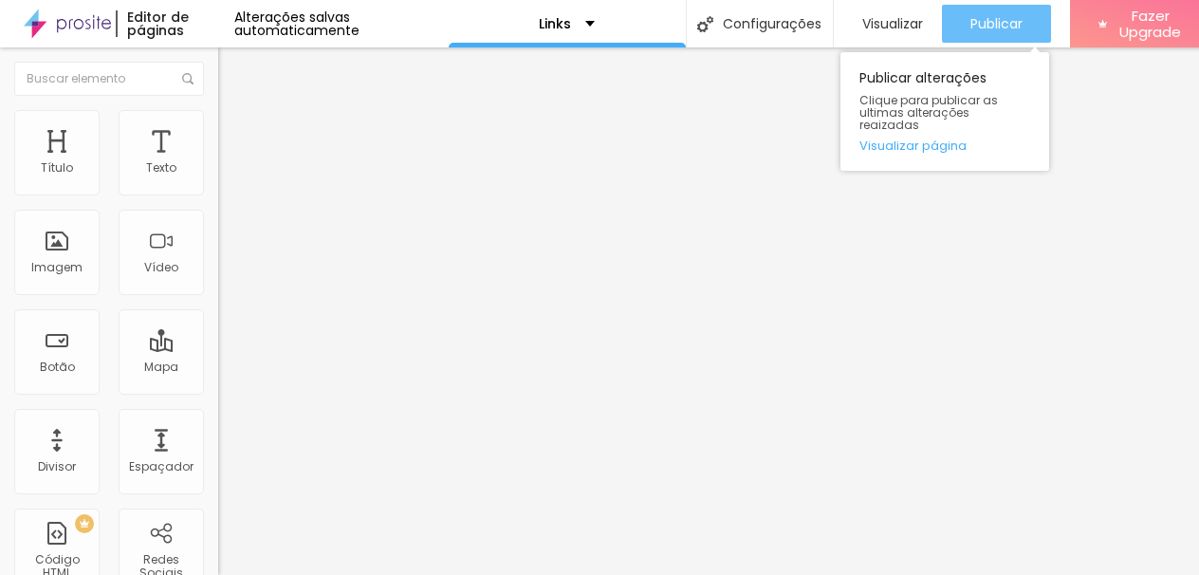
click at [991, 27] on span "Publicar" at bounding box center [996, 23] width 52 height 15
